Goal: Information Seeking & Learning: Learn about a topic

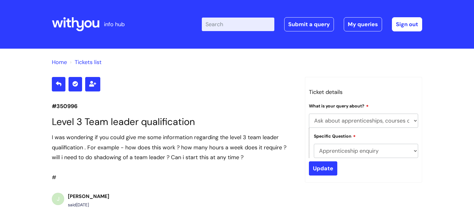
select select "Ask about apprenticeships, courses or qualifications"
select select "Apprenticeship enquiry"
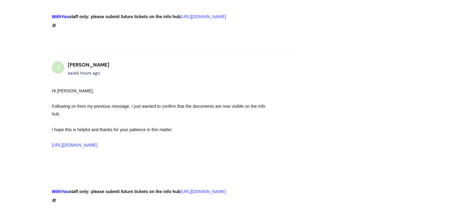
scroll to position [357, 0]
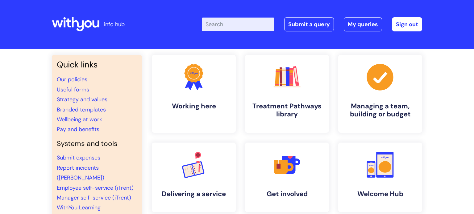
click at [230, 24] on input "Enter your search term here..." at bounding box center [238, 25] width 73 height 14
type input "quali"
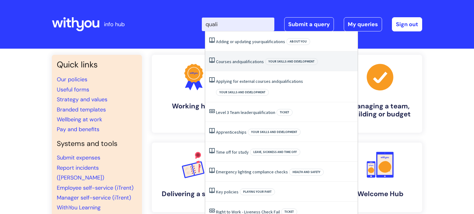
click at [233, 60] on link "Courses and qualifications" at bounding box center [240, 62] width 48 height 6
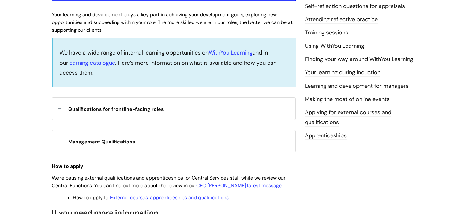
scroll to position [161, 0]
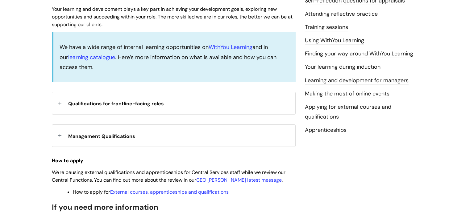
click at [60, 137] on div "Management Qualifications" at bounding box center [173, 136] width 243 height 22
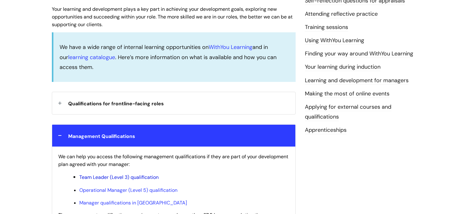
click at [127, 178] on link "Team Leader (Level 3) qualification" at bounding box center [118, 177] width 79 height 6
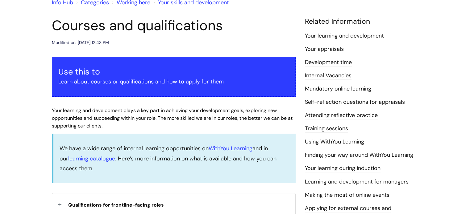
scroll to position [51, 0]
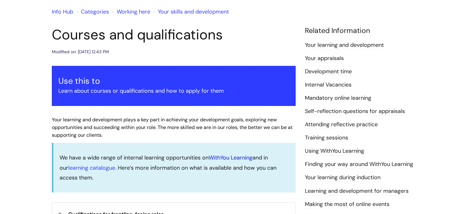
click at [226, 159] on link "WithYou Learning" at bounding box center [231, 157] width 44 height 7
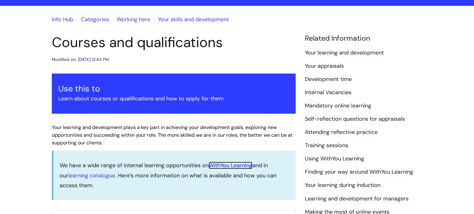
scroll to position [38, 0]
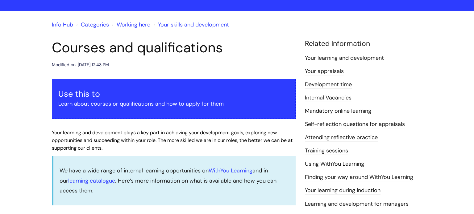
click at [61, 26] on link "Info Hub" at bounding box center [62, 24] width 21 height 7
